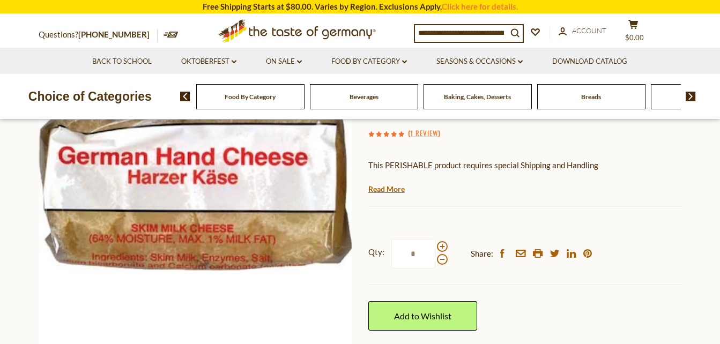
scroll to position [107, 0]
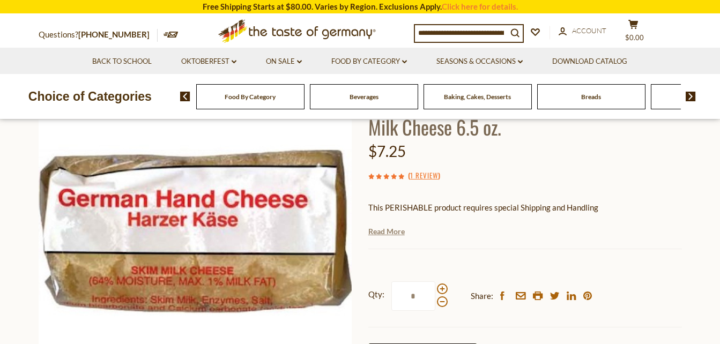
click at [391, 231] on link "Read More" at bounding box center [386, 231] width 36 height 11
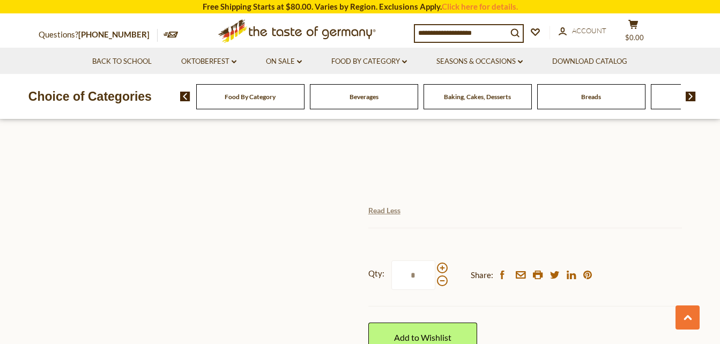
scroll to position [622, 0]
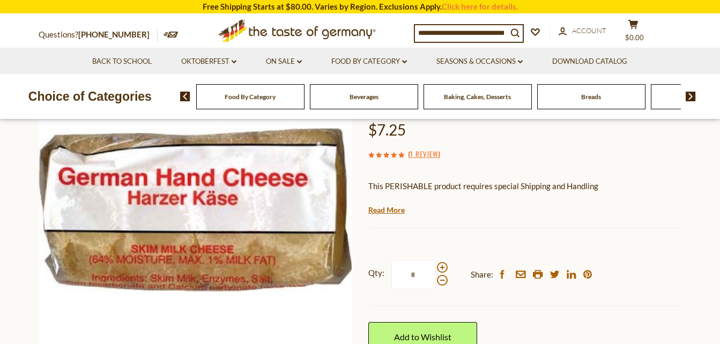
scroll to position [150, 0]
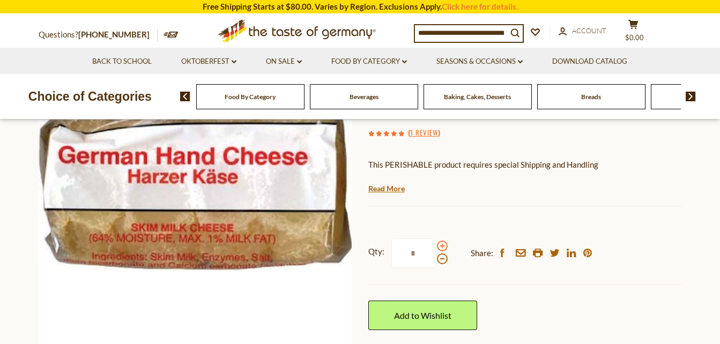
click at [442, 246] on span at bounding box center [442, 246] width 11 height 11
click at [435, 246] on input "*" at bounding box center [413, 253] width 44 height 29
type input "*"
click at [576, 309] on div "Qty: * Share: facebook email printer twitter linkedin pinterest Add to Wishlist" at bounding box center [525, 285] width 314 height 124
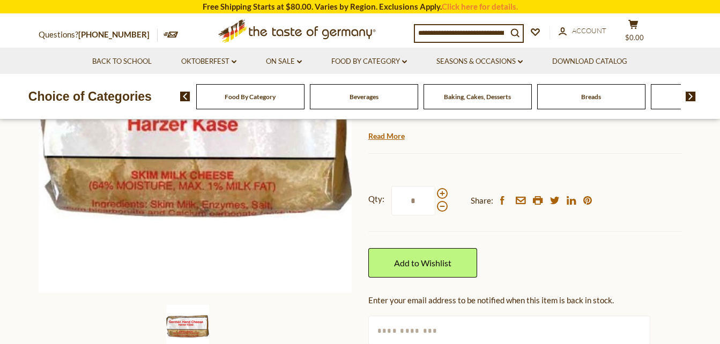
scroll to position [236, 0]
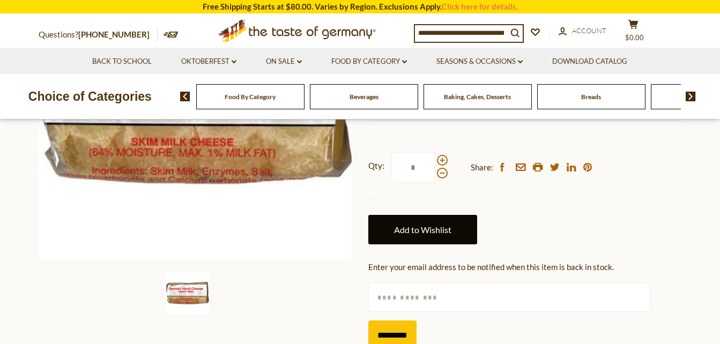
click at [425, 228] on link "Add to Wishlist" at bounding box center [422, 229] width 109 height 29
